Goal: Task Accomplishment & Management: Manage account settings

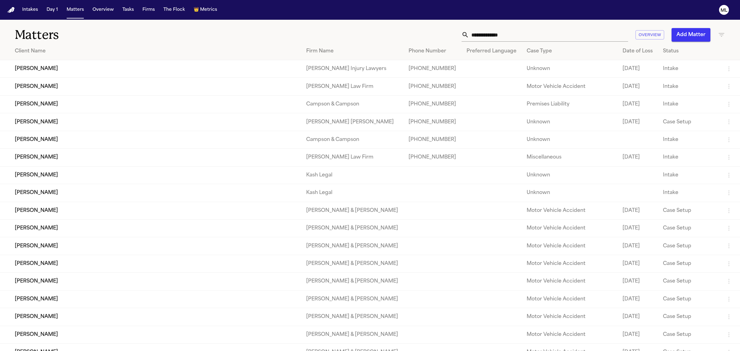
click at [47, 84] on td "Jaquonna Hardy" at bounding box center [150, 87] width 301 height 18
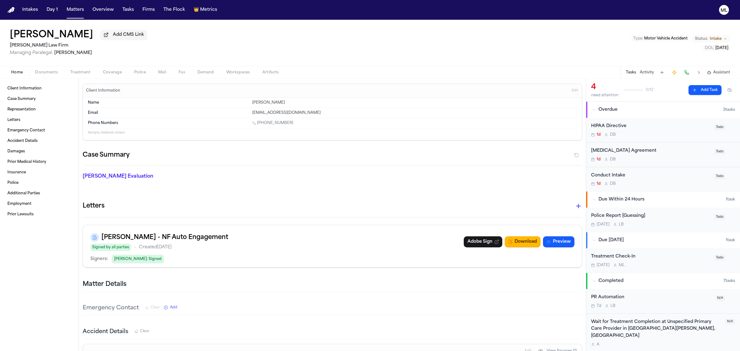
click at [45, 72] on span "Documents" at bounding box center [46, 72] width 23 height 5
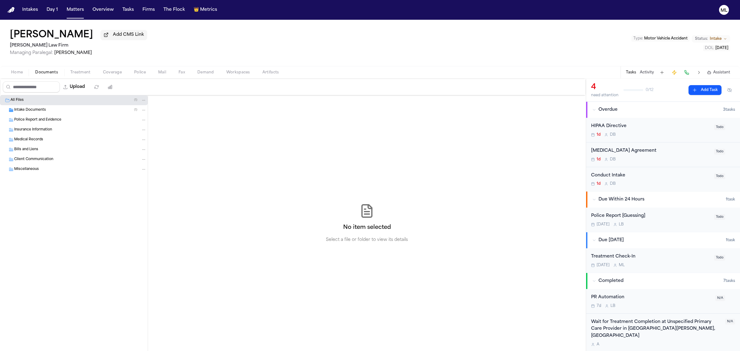
click at [64, 106] on div "Intake Documents ( 1 )" at bounding box center [74, 110] width 148 height 10
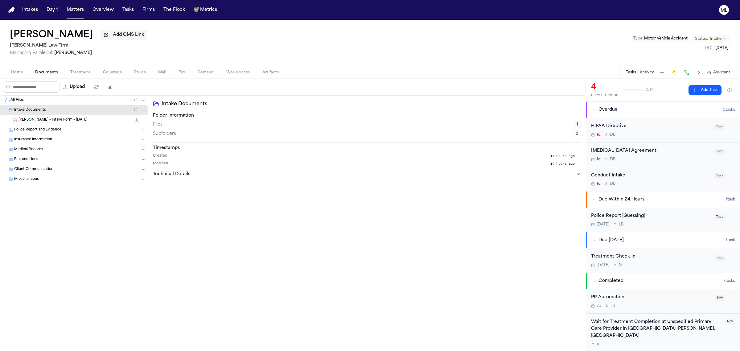
click at [73, 121] on div "J. Hardy - Intake Form - 9.25.25 22.7 KB • PDF" at bounding box center [83, 120] width 128 height 6
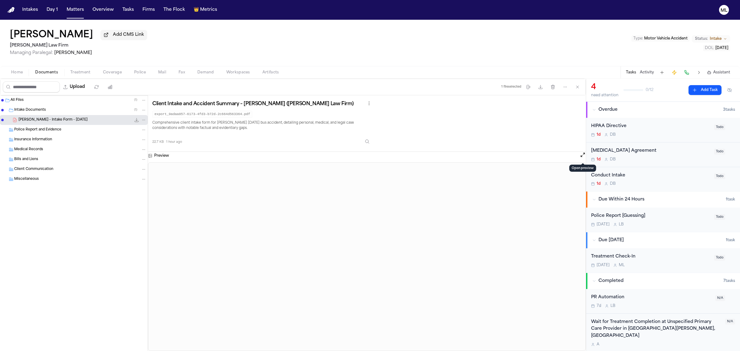
click at [584, 156] on button "Open preview" at bounding box center [583, 155] width 6 height 6
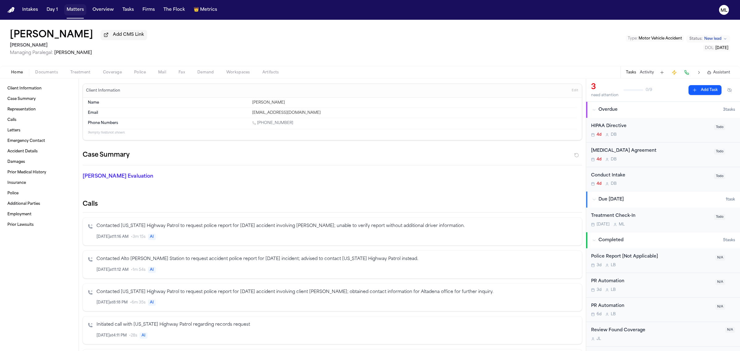
click at [83, 8] on button "Matters" at bounding box center [75, 9] width 22 height 11
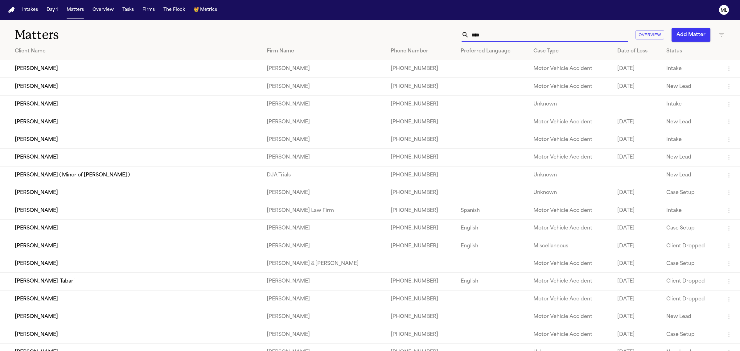
drag, startPoint x: 498, startPoint y: 28, endPoint x: 459, endPoint y: 30, distance: 39.5
click at [459, 30] on div "**** Overview Add Matter" at bounding box center [477, 35] width 498 height 14
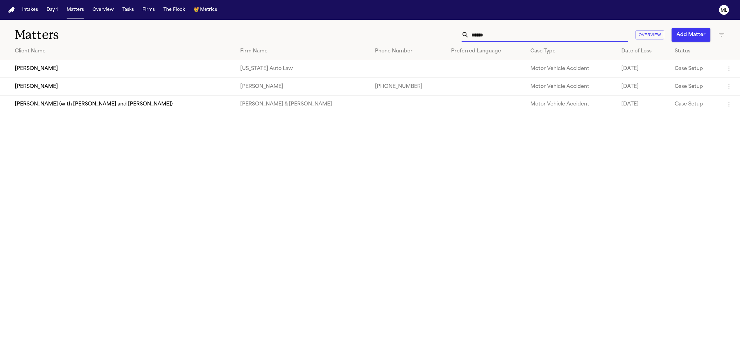
type input "******"
click at [136, 83] on td "[PERSON_NAME]" at bounding box center [117, 87] width 235 height 18
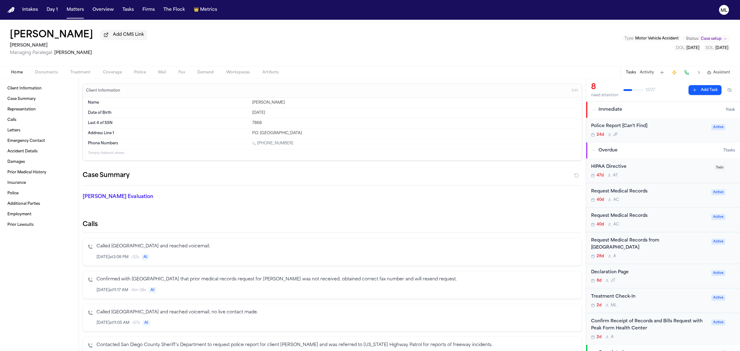
click at [671, 326] on div "Confirm Receipt of Records and Bills Request with Peak Form Health Center 2d A" at bounding box center [649, 329] width 117 height 22
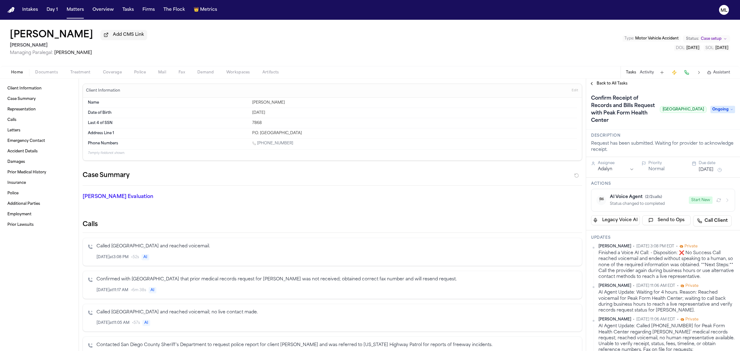
click at [42, 68] on div "Home Documents Treatment Coverage Police Mail Fax Demand Workspaces Artifacts T…" at bounding box center [370, 72] width 740 height 12
click at [42, 72] on span "Documents" at bounding box center [46, 72] width 23 height 5
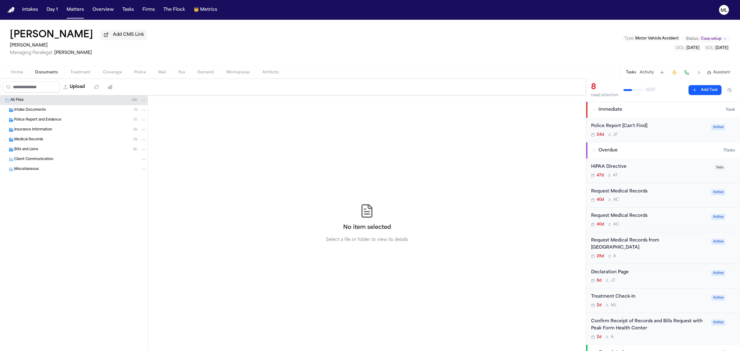
click at [31, 141] on span "Medical Records" at bounding box center [28, 139] width 29 height 5
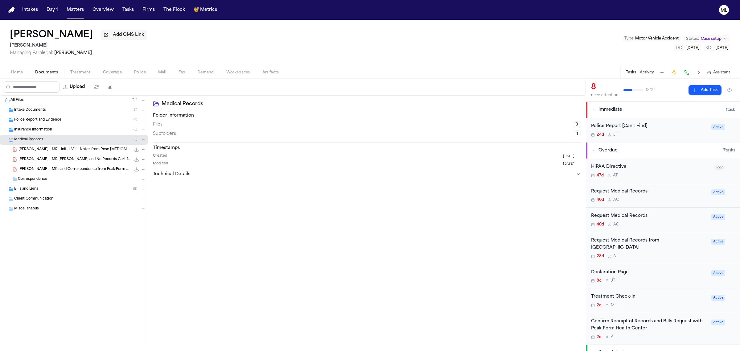
click at [79, 169] on span "[PERSON_NAME] - MRs and Correspondence from Peak Form Health - [DATE] to [DATE]" at bounding box center [75, 169] width 113 height 5
